Goal: Information Seeking & Learning: Learn about a topic

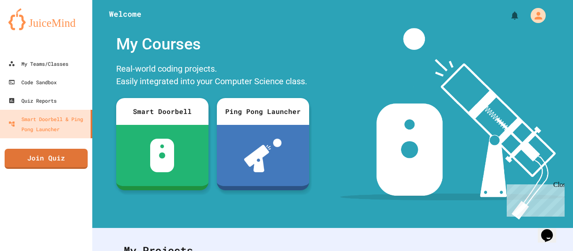
click at [558, 185] on div "Close" at bounding box center [558, 186] width 10 height 10
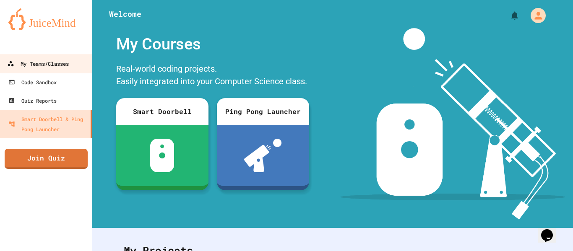
click at [11, 65] on icon at bounding box center [10, 63] width 7 height 7
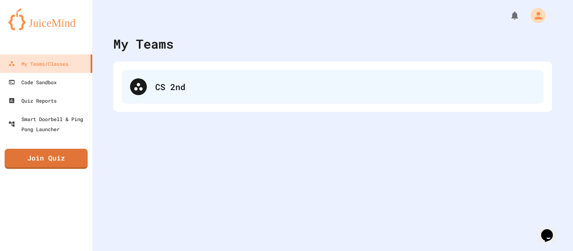
click at [180, 81] on div "CS 2nd" at bounding box center [345, 86] width 380 height 13
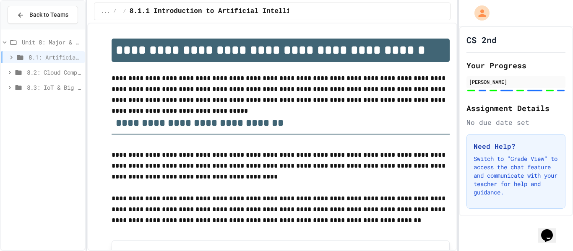
click at [18, 73] on icon at bounding box center [19, 72] width 6 height 5
click at [56, 103] on span "8.2.2 Review - Cloud Computing" at bounding box center [56, 102] width 50 height 9
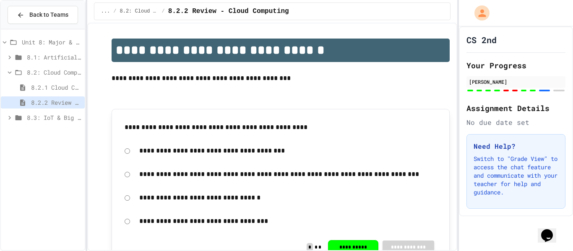
click at [48, 115] on span "8.3: IoT & Big Data" at bounding box center [54, 117] width 54 height 9
click at [54, 132] on span "8.3.1 The Internet of Things and Big Data: Our Connected Digital World" at bounding box center [56, 132] width 50 height 9
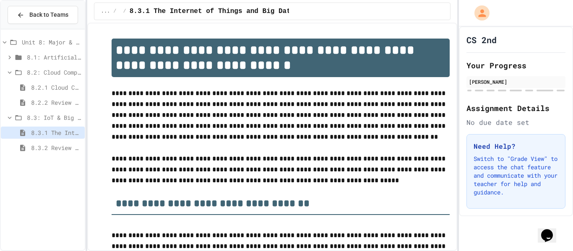
click at [47, 104] on span "8.2.2 Review - Cloud Computing" at bounding box center [56, 102] width 50 height 9
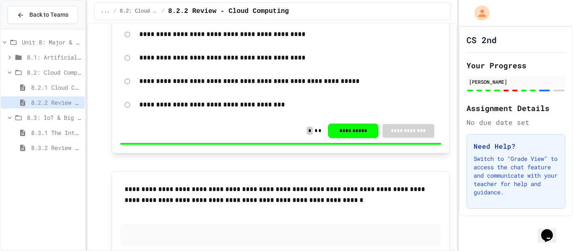
scroll to position [1475, 0]
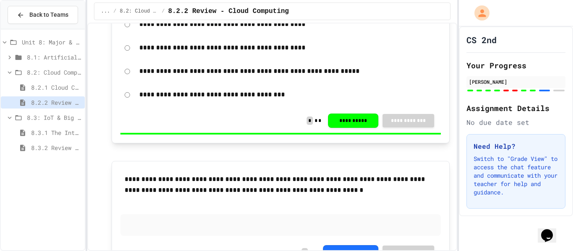
click at [52, 85] on span "8.2.1 Cloud Computing: Transforming the Digital World" at bounding box center [56, 87] width 50 height 9
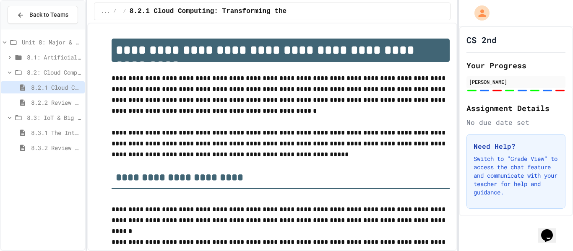
click at [47, 118] on span "8.3: IoT & Big Data" at bounding box center [54, 117] width 54 height 9
click at [46, 106] on span "8.2.2 Review - Cloud Computing" at bounding box center [56, 102] width 50 height 9
